Goal: Obtain resource: Download file/media

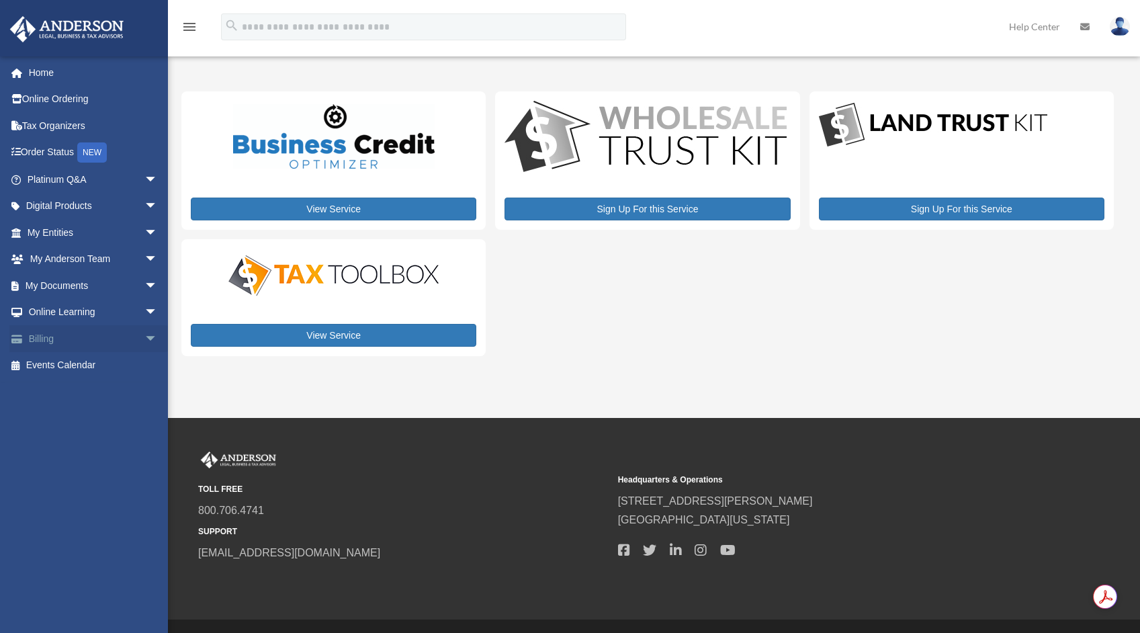
click at [44, 339] on link "Billing arrow_drop_down" at bounding box center [93, 338] width 169 height 27
click at [99, 285] on link "My Documents arrow_drop_down" at bounding box center [93, 285] width 169 height 27
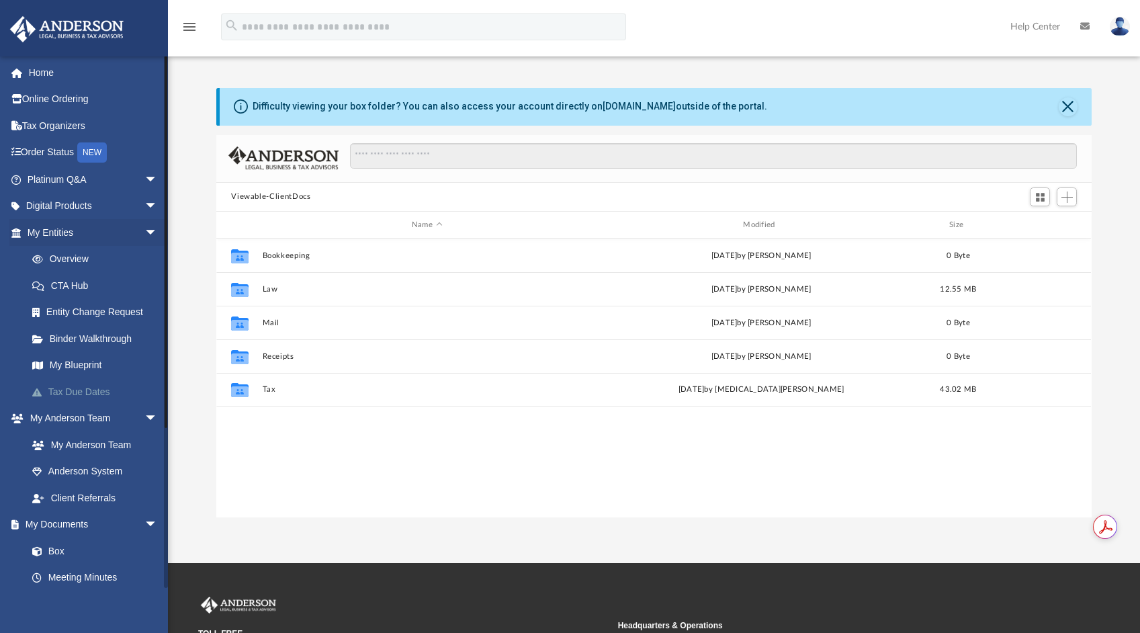
scroll to position [295, 865]
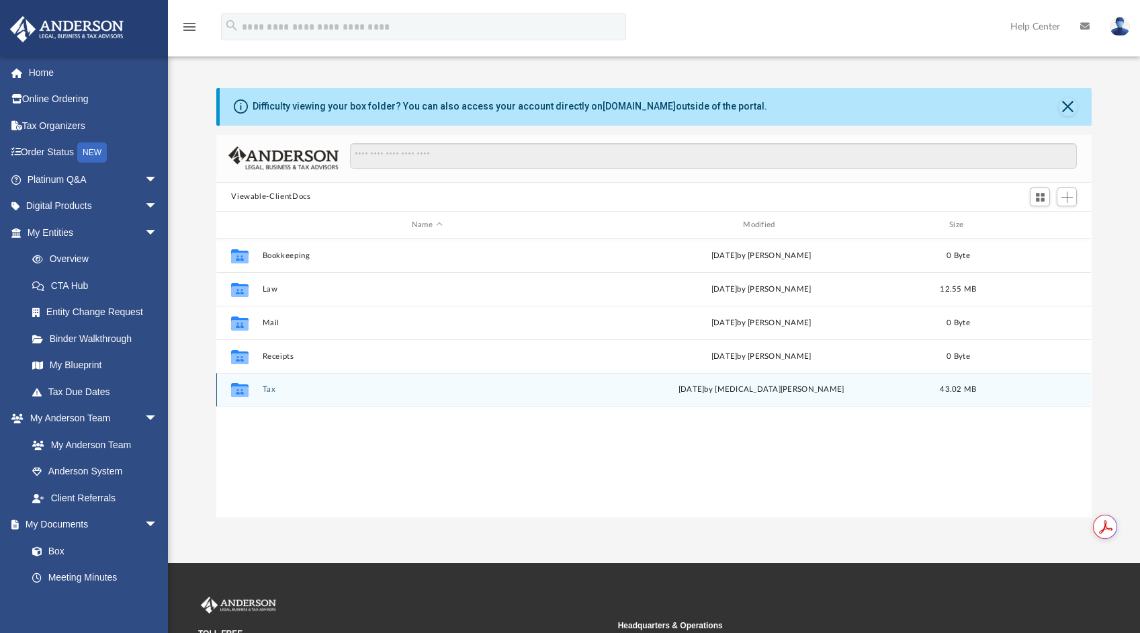
click at [268, 391] on button "Tax" at bounding box center [427, 390] width 328 height 9
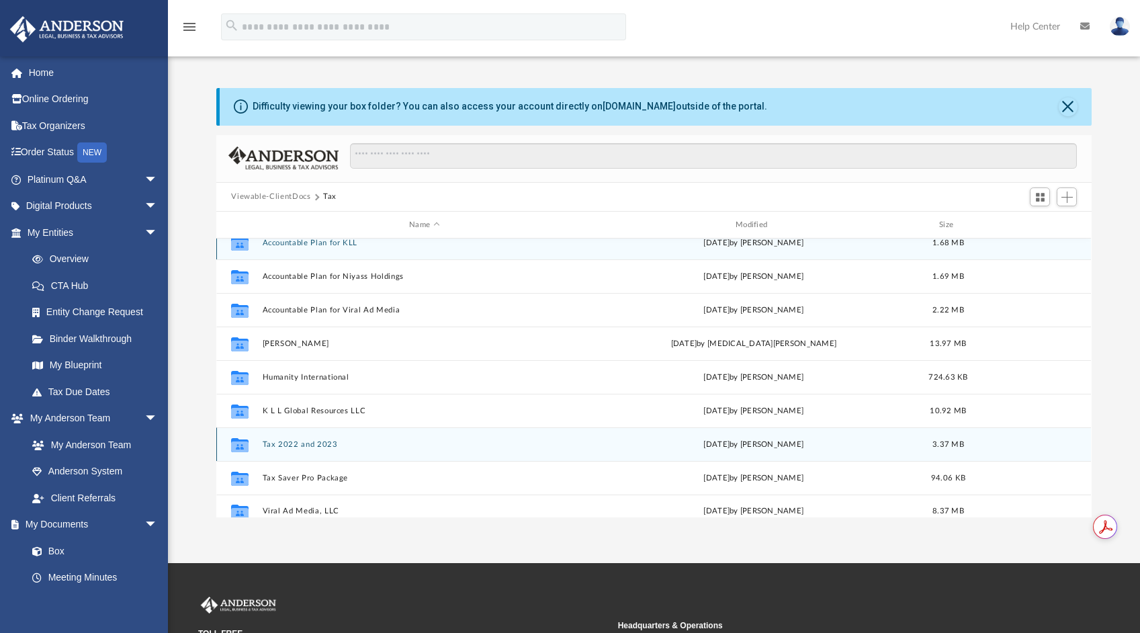
scroll to position [24, 0]
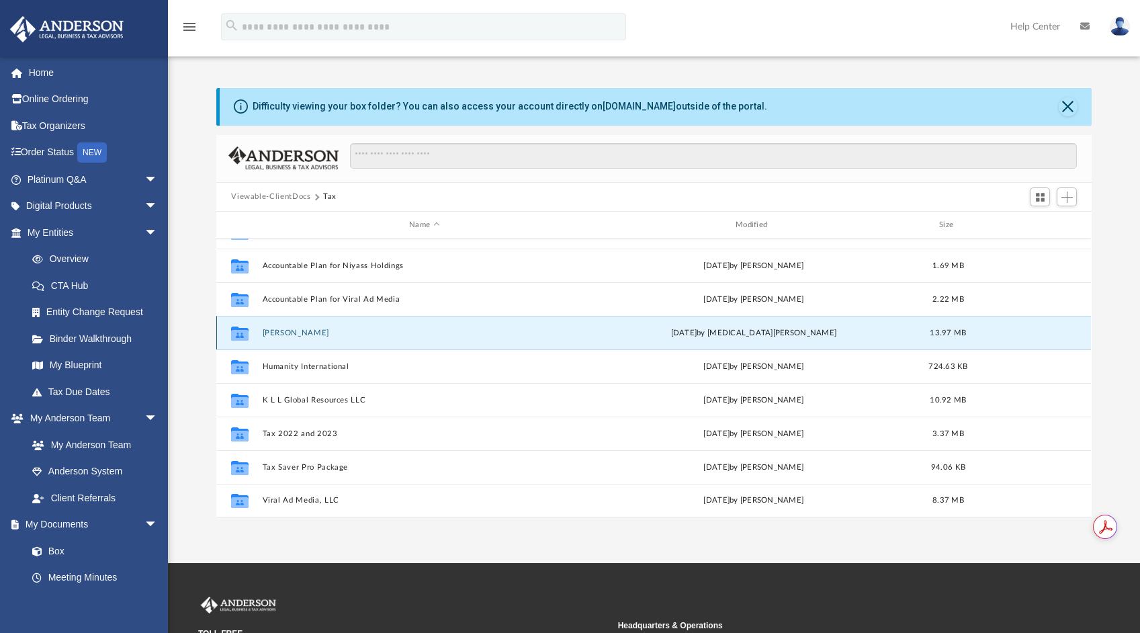
click at [289, 328] on button "[PERSON_NAME]" at bounding box center [425, 332] width 324 height 9
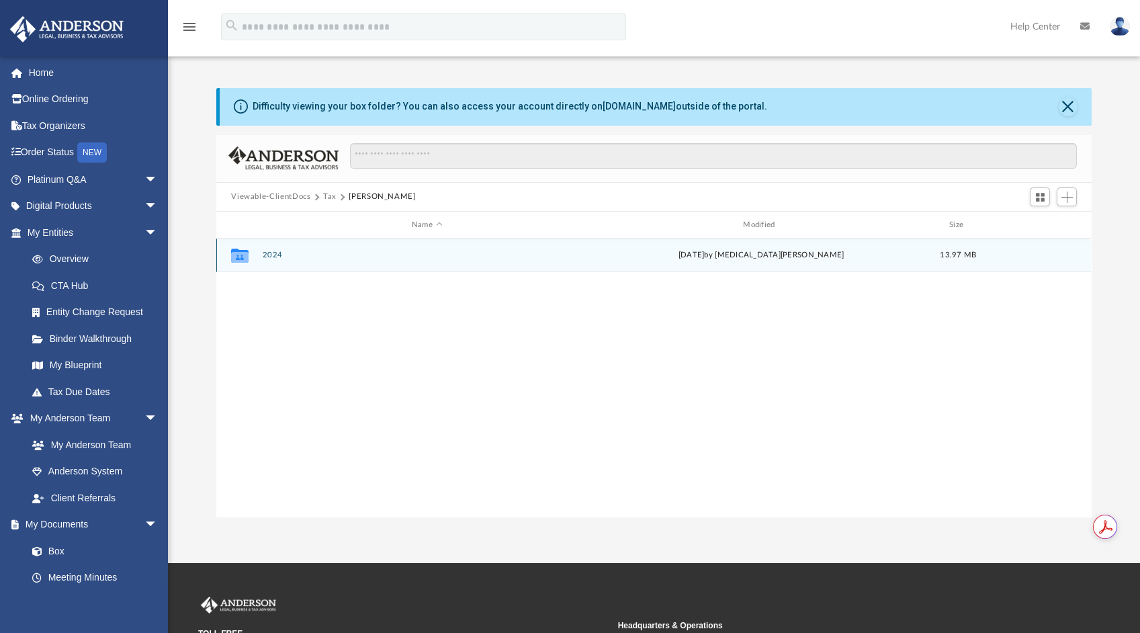
scroll to position [0, 0]
click at [272, 254] on button "2024" at bounding box center [427, 255] width 328 height 9
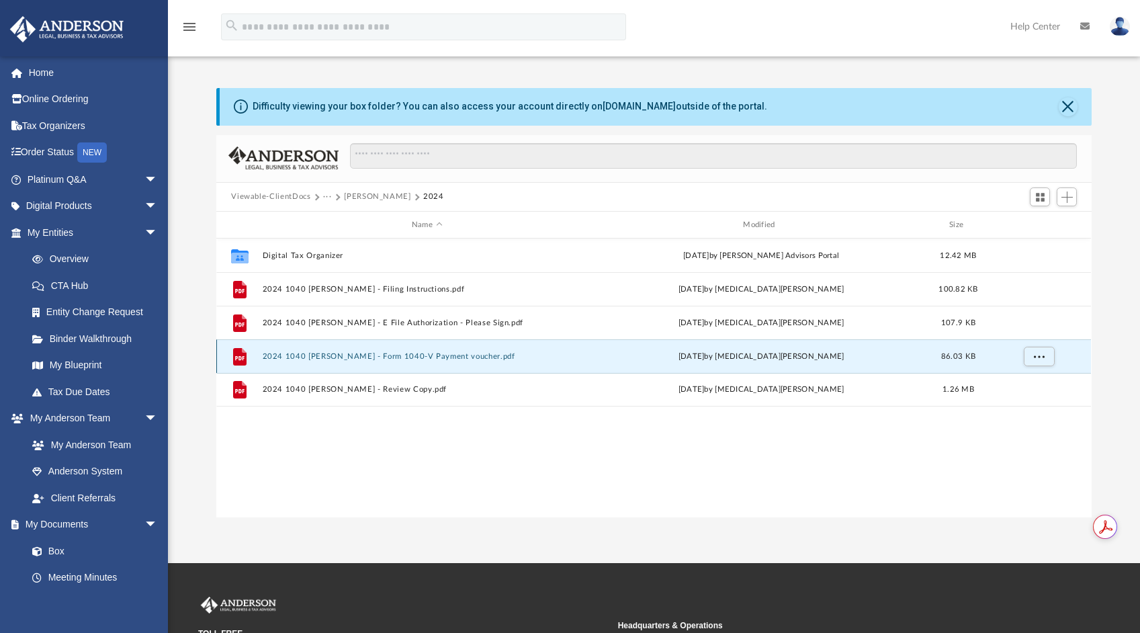
click at [345, 356] on button "2024 1040 [PERSON_NAME] - Form 1040-V Payment voucher.pdf" at bounding box center [427, 356] width 328 height 9
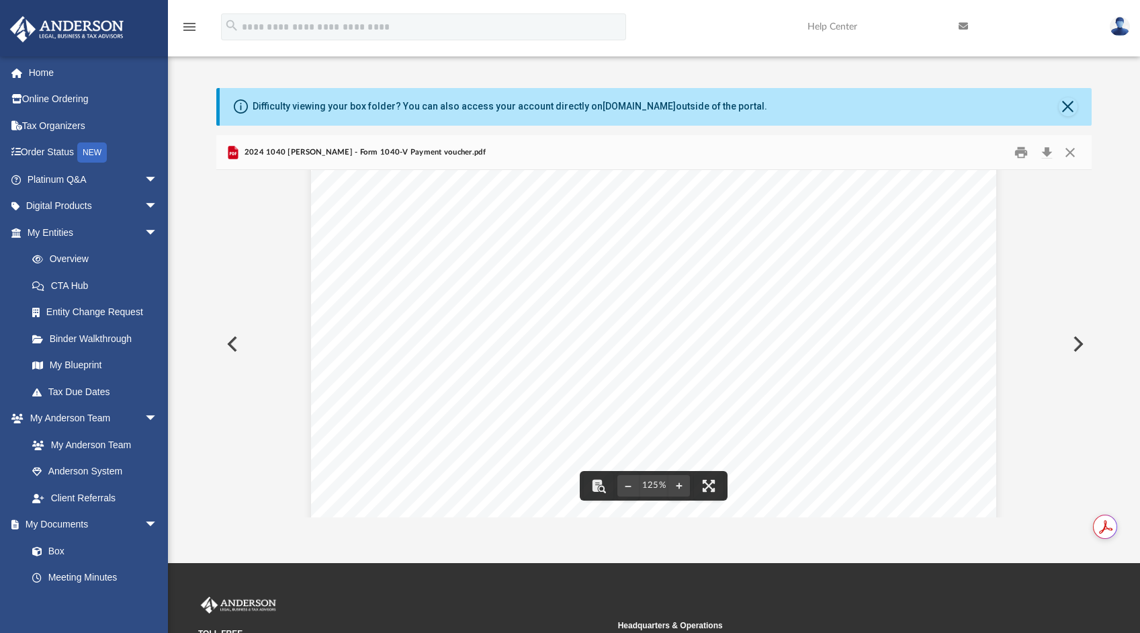
scroll to position [560, 0]
click at [230, 340] on button "Preview" at bounding box center [231, 344] width 30 height 38
click at [234, 345] on button "Preview" at bounding box center [231, 344] width 30 height 38
click at [1065, 105] on button "Close" at bounding box center [1068, 106] width 19 height 19
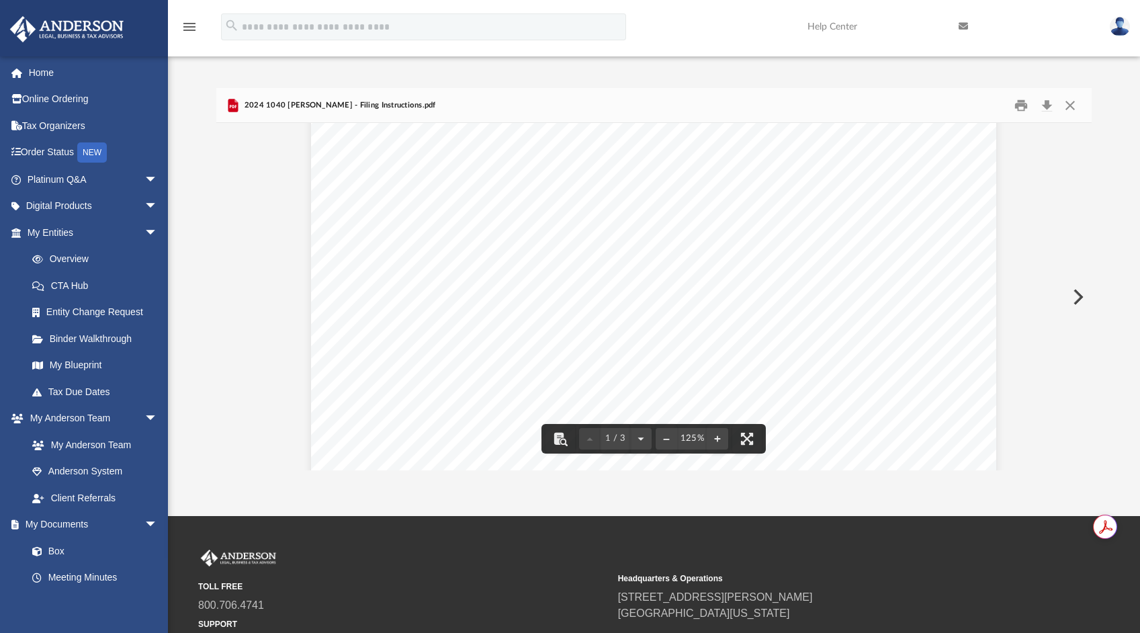
scroll to position [0, 0]
click at [144, 230] on span "arrow_drop_down" at bounding box center [157, 233] width 27 height 28
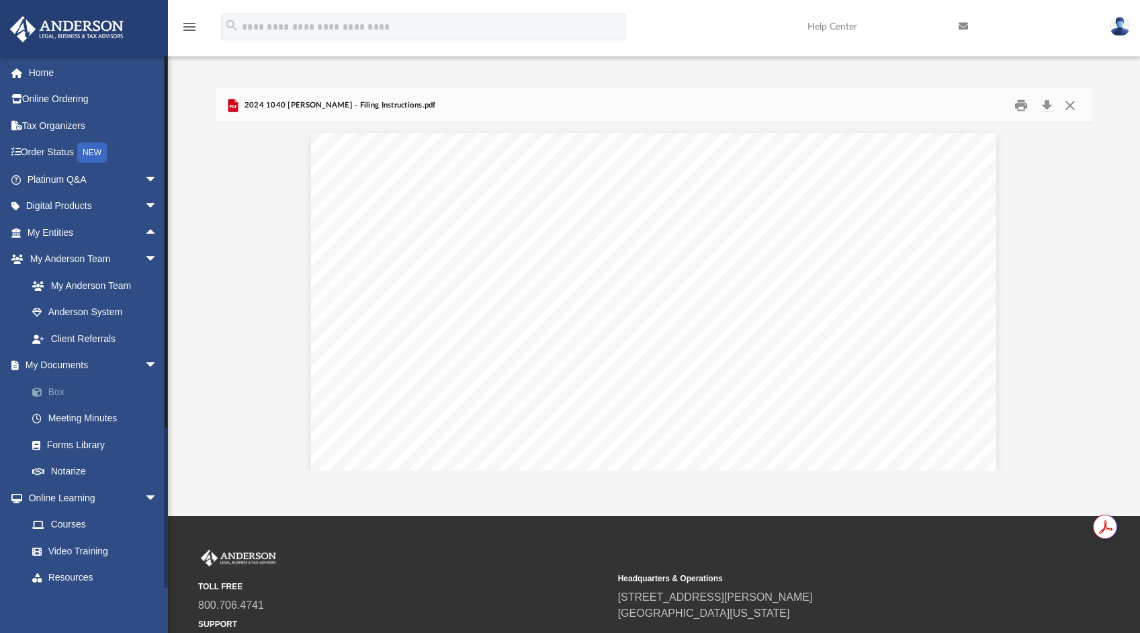
click at [55, 395] on link "Box" at bounding box center [98, 391] width 159 height 27
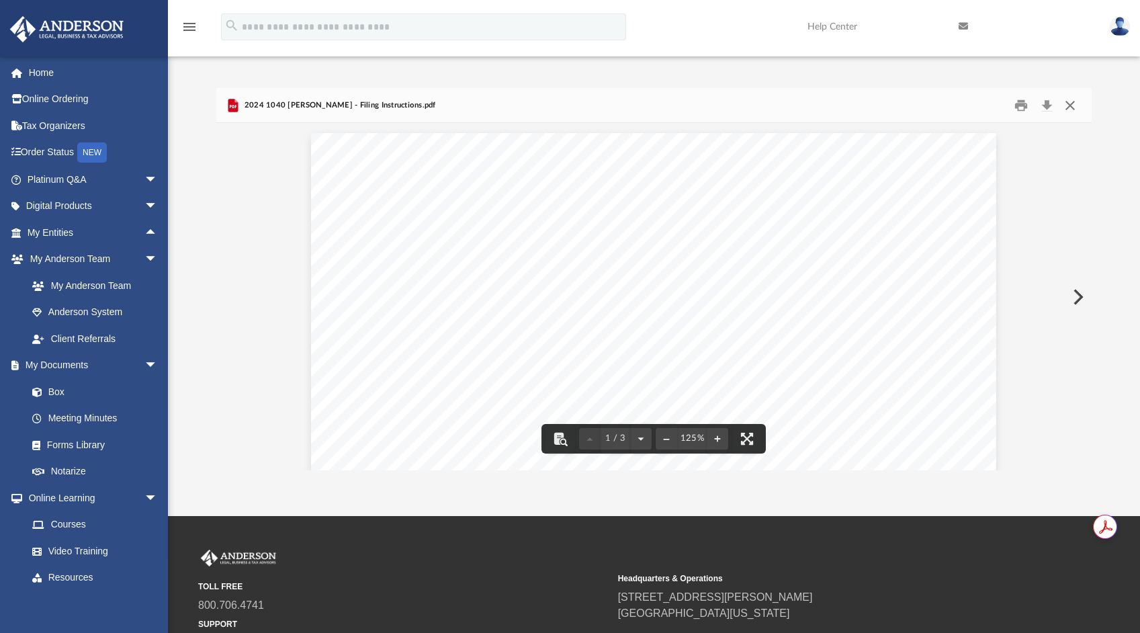
click at [1067, 97] on button "Close" at bounding box center [1070, 105] width 24 height 21
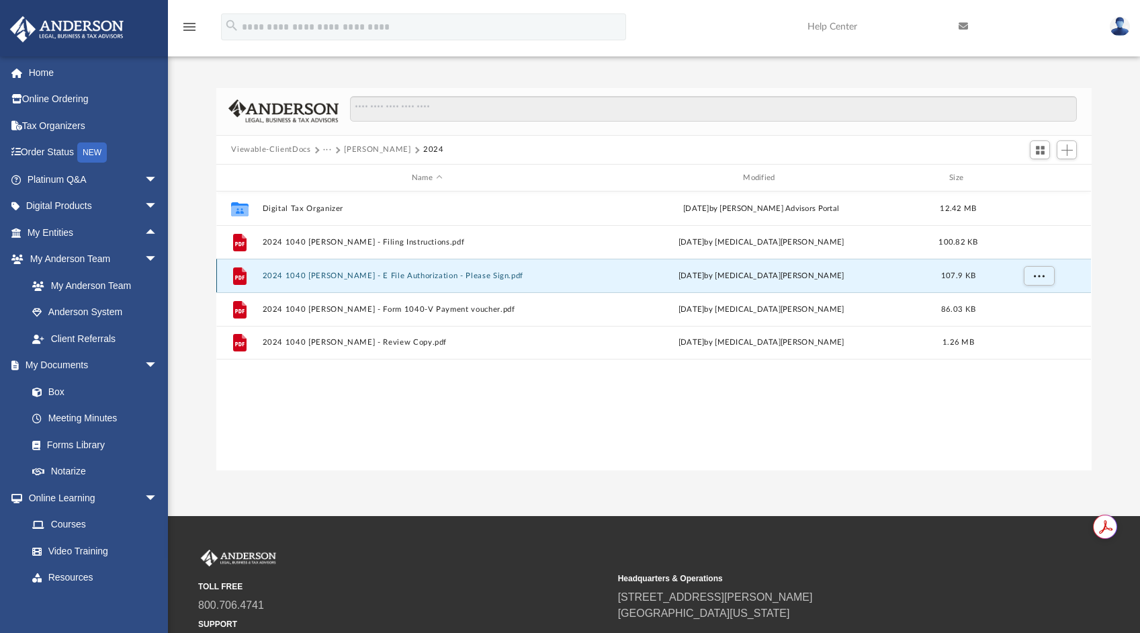
click at [328, 273] on button "2024 1040 [PERSON_NAME] - E File Authorization - Please Sign.pdf" at bounding box center [427, 275] width 328 height 9
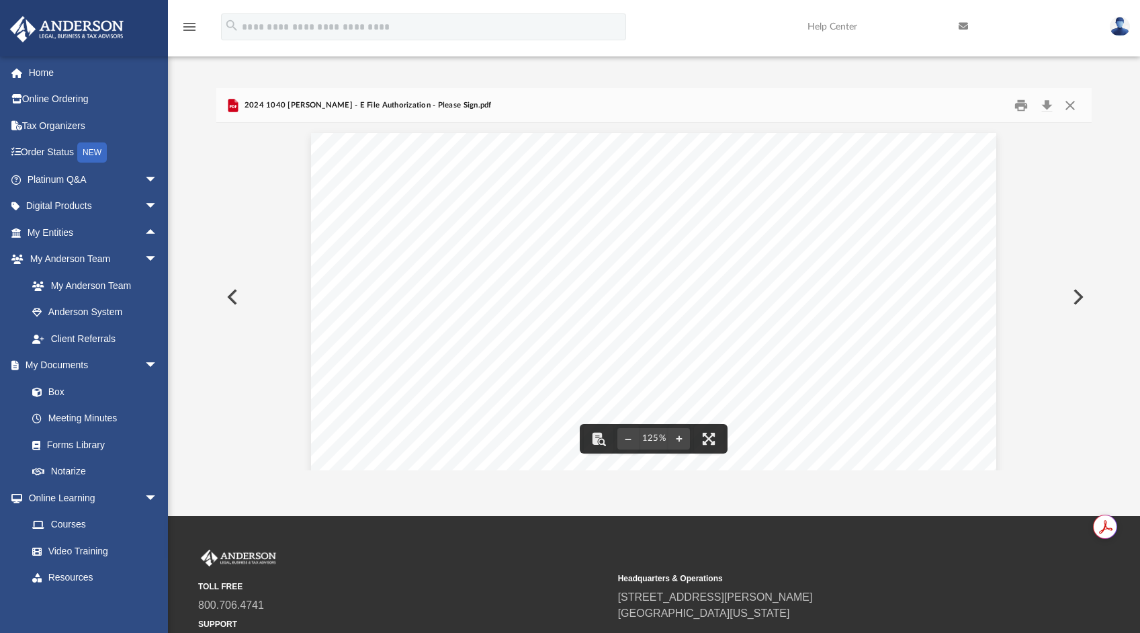
click at [548, 239] on div "(Rev. [DATE]) 419995 [DATE] Social security number Spouse's social security num…" at bounding box center [653, 576] width 685 height 887
click at [547, 240] on div "(Rev. [DATE]) 419995 [DATE] Social security number Spouse's social security num…" at bounding box center [653, 576] width 685 height 887
click at [430, 277] on div "(Rev. [DATE]) 419995 [DATE] Social security number Spouse's social security num…" at bounding box center [653, 209] width 685 height 887
click at [355, 247] on div "(Rev. [DATE]) 419995 [DATE] Social security number Spouse's social security num…" at bounding box center [653, 209] width 685 height 887
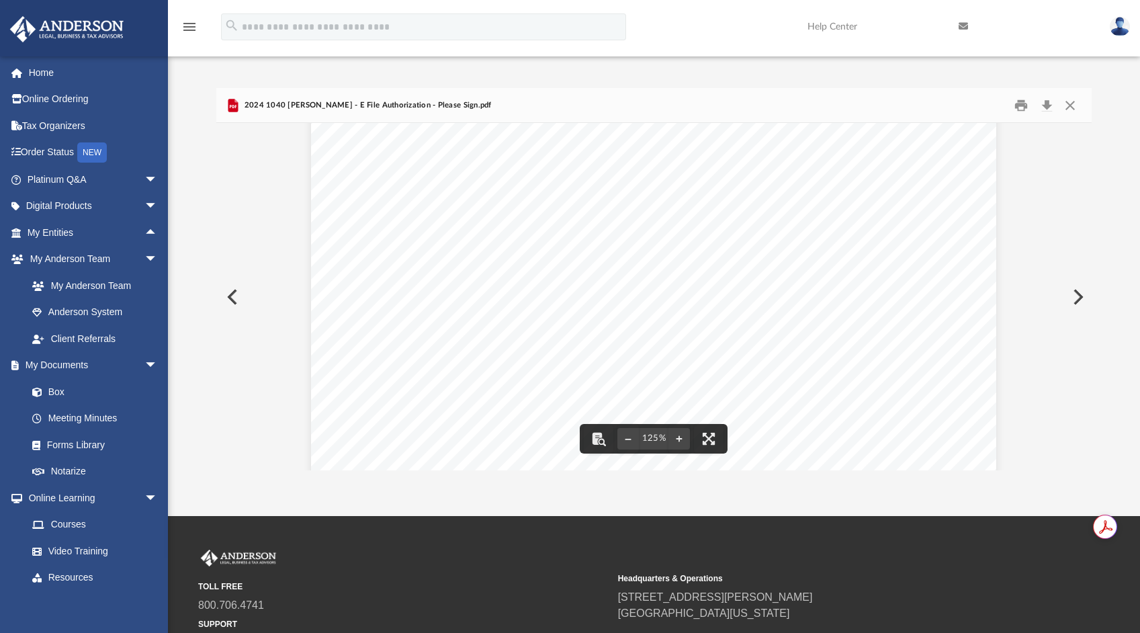
scroll to position [560, 0]
click at [226, 292] on button "Preview" at bounding box center [231, 297] width 30 height 38
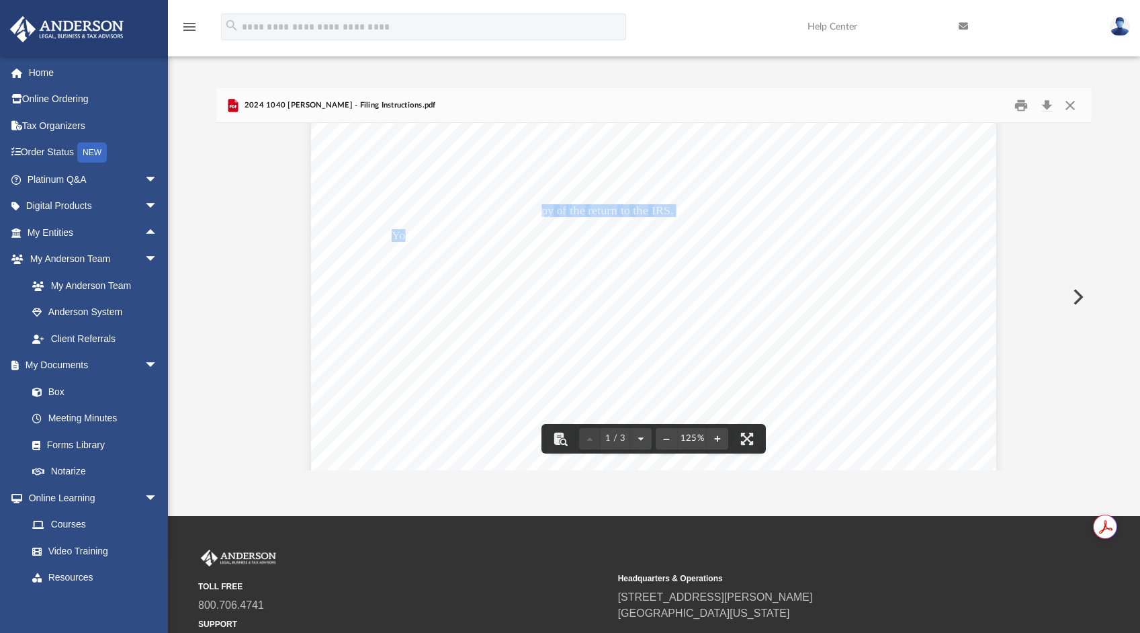
drag, startPoint x: 402, startPoint y: 238, endPoint x: 537, endPoint y: 214, distance: 137.0
click at [537, 214] on div "[DATE] [PERSON_NAME] [STREET_ADDRESS] Dear Luqman: Enclosed is your 2024 income…" at bounding box center [653, 295] width 685 height 887
drag, startPoint x: 500, startPoint y: 230, endPoint x: 472, endPoint y: 230, distance: 28.9
click at [472, 230] on div "[DATE] [PERSON_NAME] [STREET_ADDRESS] Dear Luqman: Enclosed is your 2024 income…" at bounding box center [653, 295] width 685 height 887
click at [485, 241] on span "$1,010," at bounding box center [487, 235] width 38 height 11
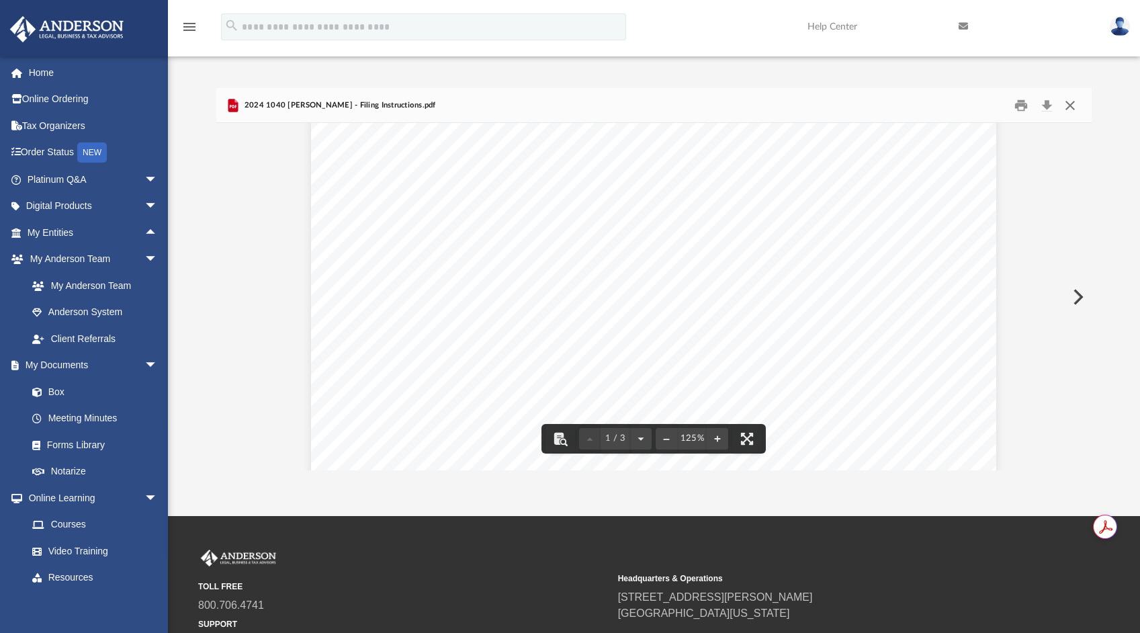
click at [1072, 106] on button "Close" at bounding box center [1070, 105] width 24 height 21
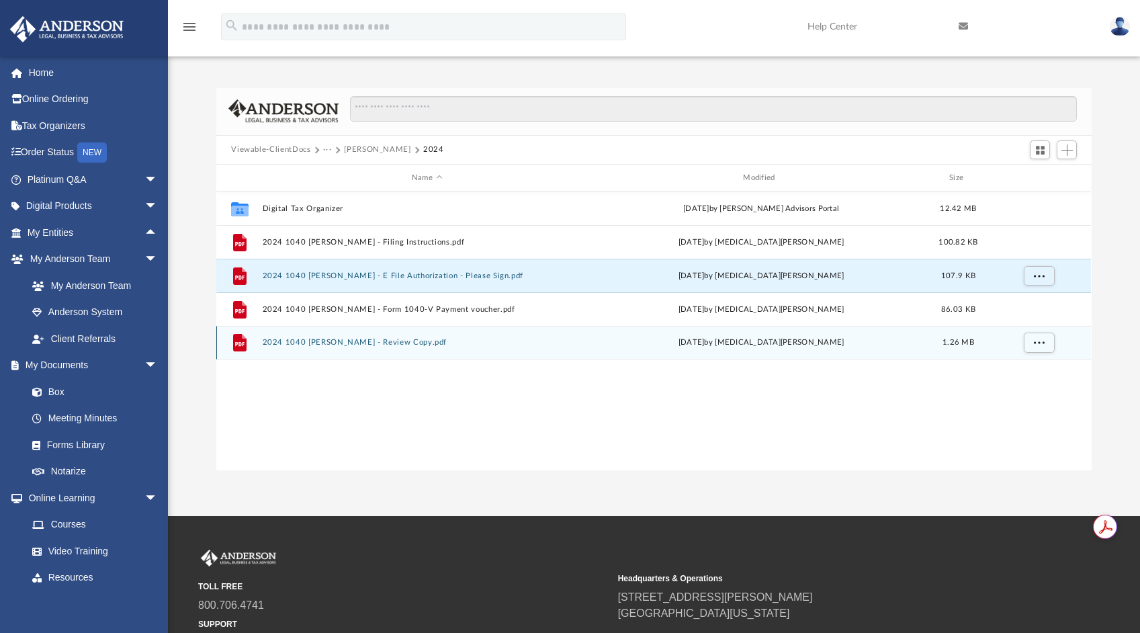
click at [365, 340] on button "2024 1040 [PERSON_NAME] - Review Copy.pdf" at bounding box center [427, 343] width 328 height 9
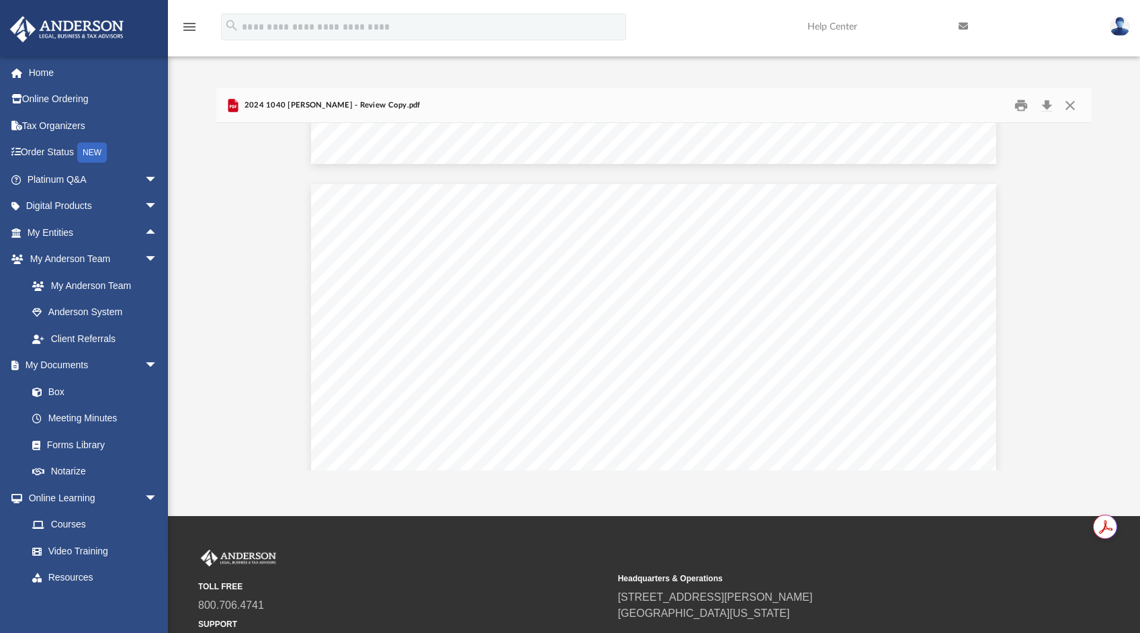
scroll to position [0, 0]
